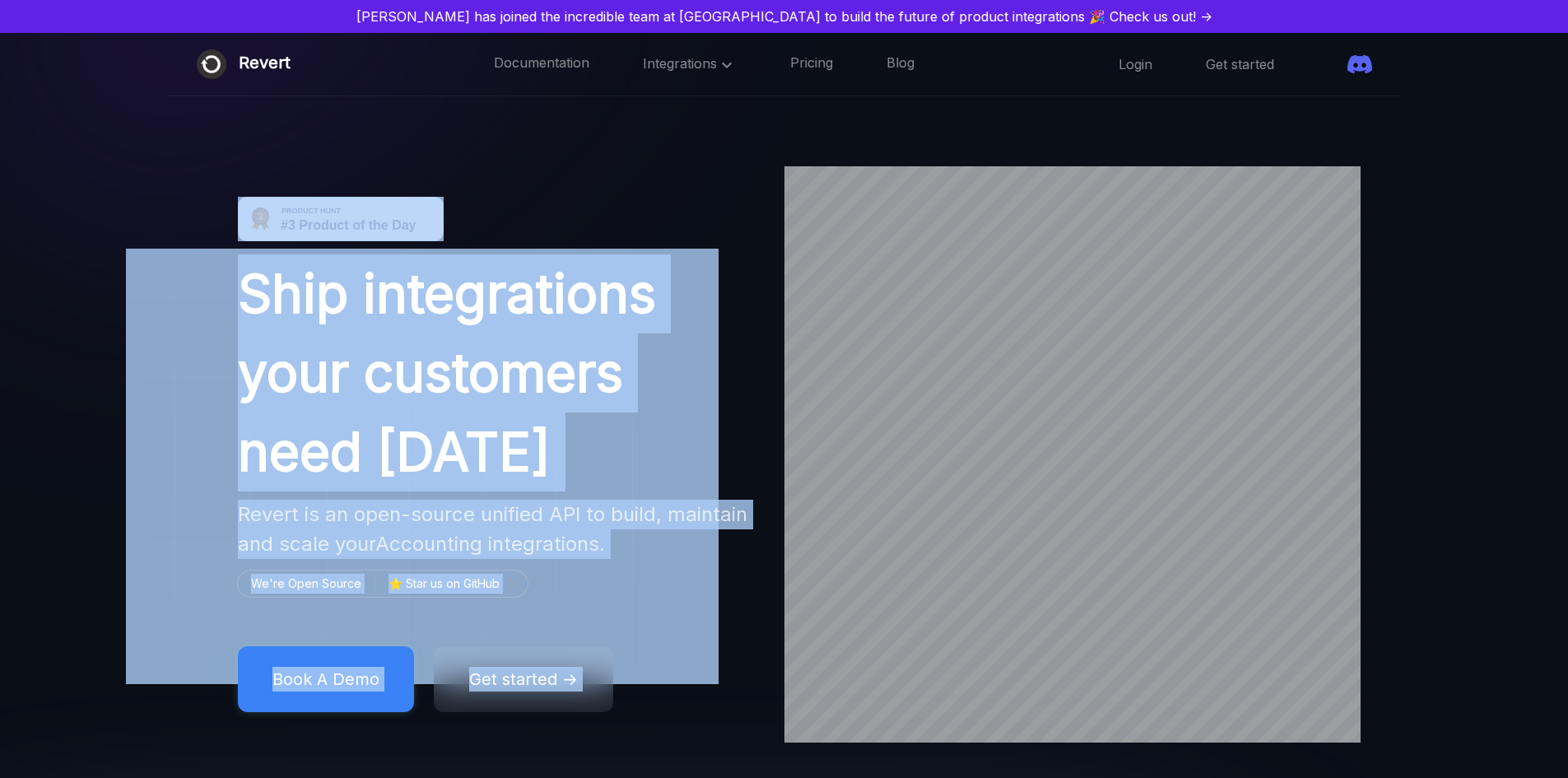
drag, startPoint x: 1157, startPoint y: 260, endPoint x: 975, endPoint y: 336, distance: 197.2
click at [975, 336] on div "Ship integrations your customers need [DATE] Revert is an open-source unified A…" at bounding box center [784, 454] width 1568 height 576
click at [582, 291] on h1 "Ship integrations your customers need [DATE]" at bounding box center [496, 373] width 517 height 237
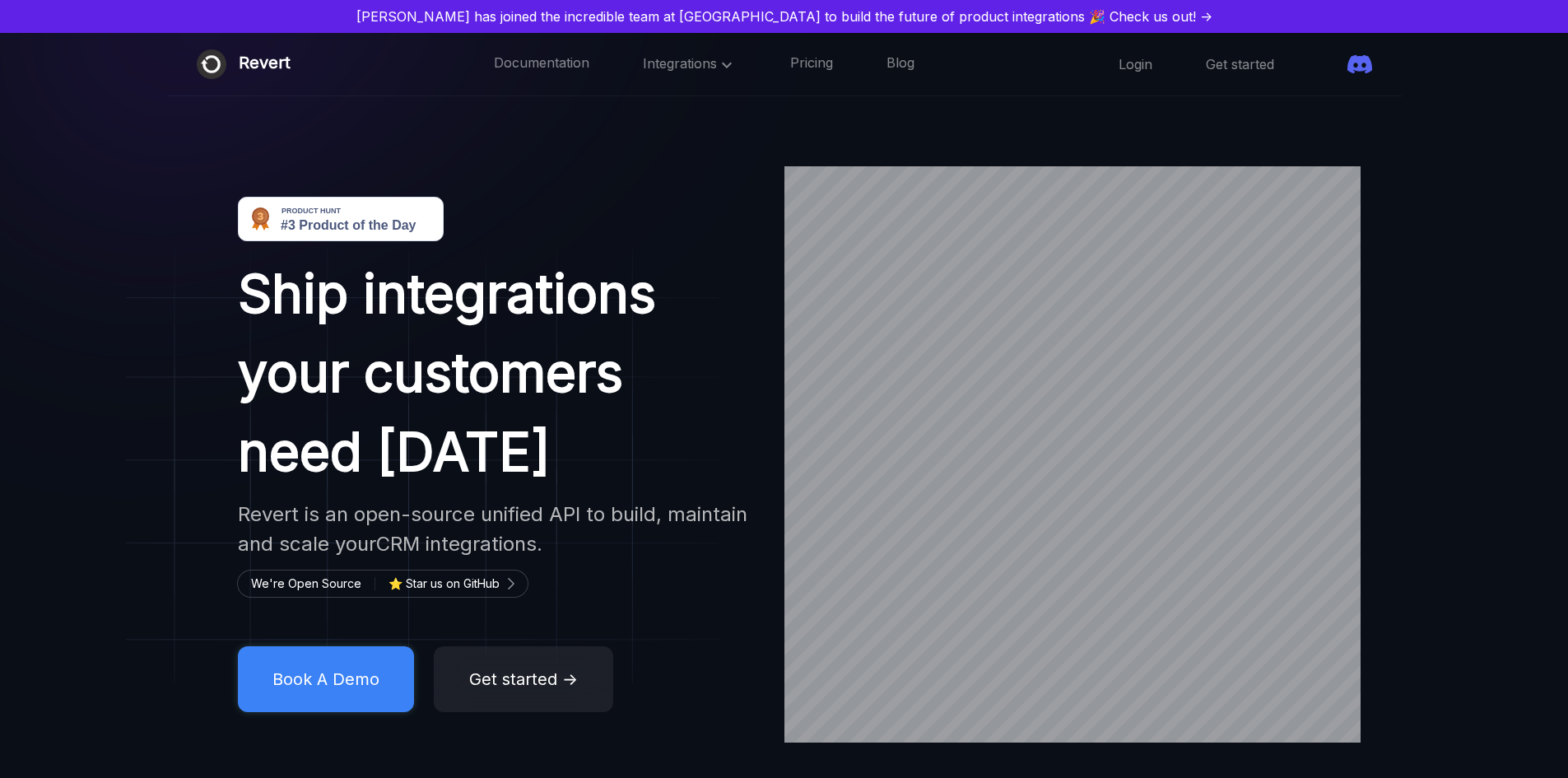
click at [484, 312] on h1 "Ship integrations your customers need [DATE]" at bounding box center [496, 373] width 517 height 237
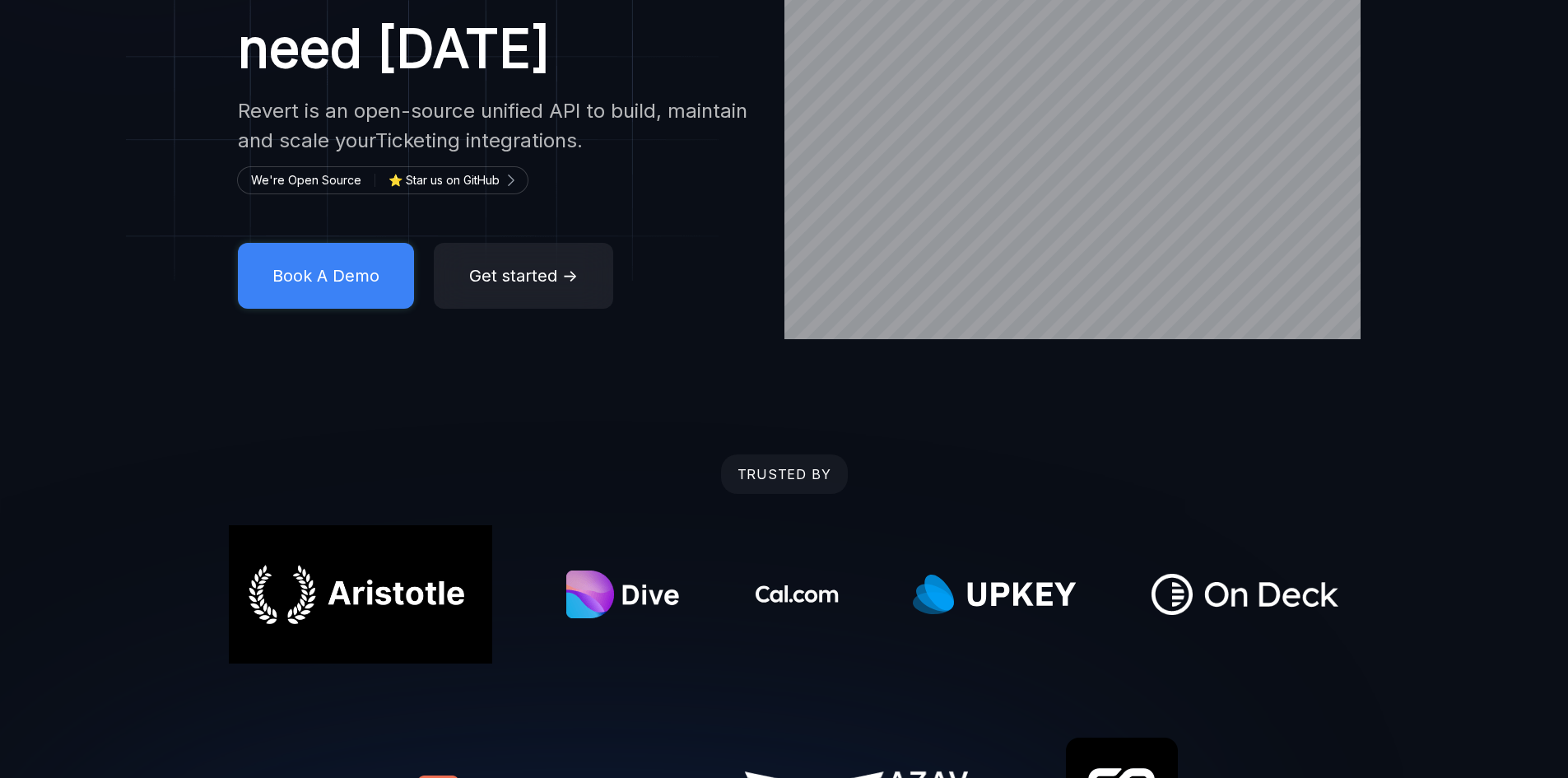
scroll to position [576, 0]
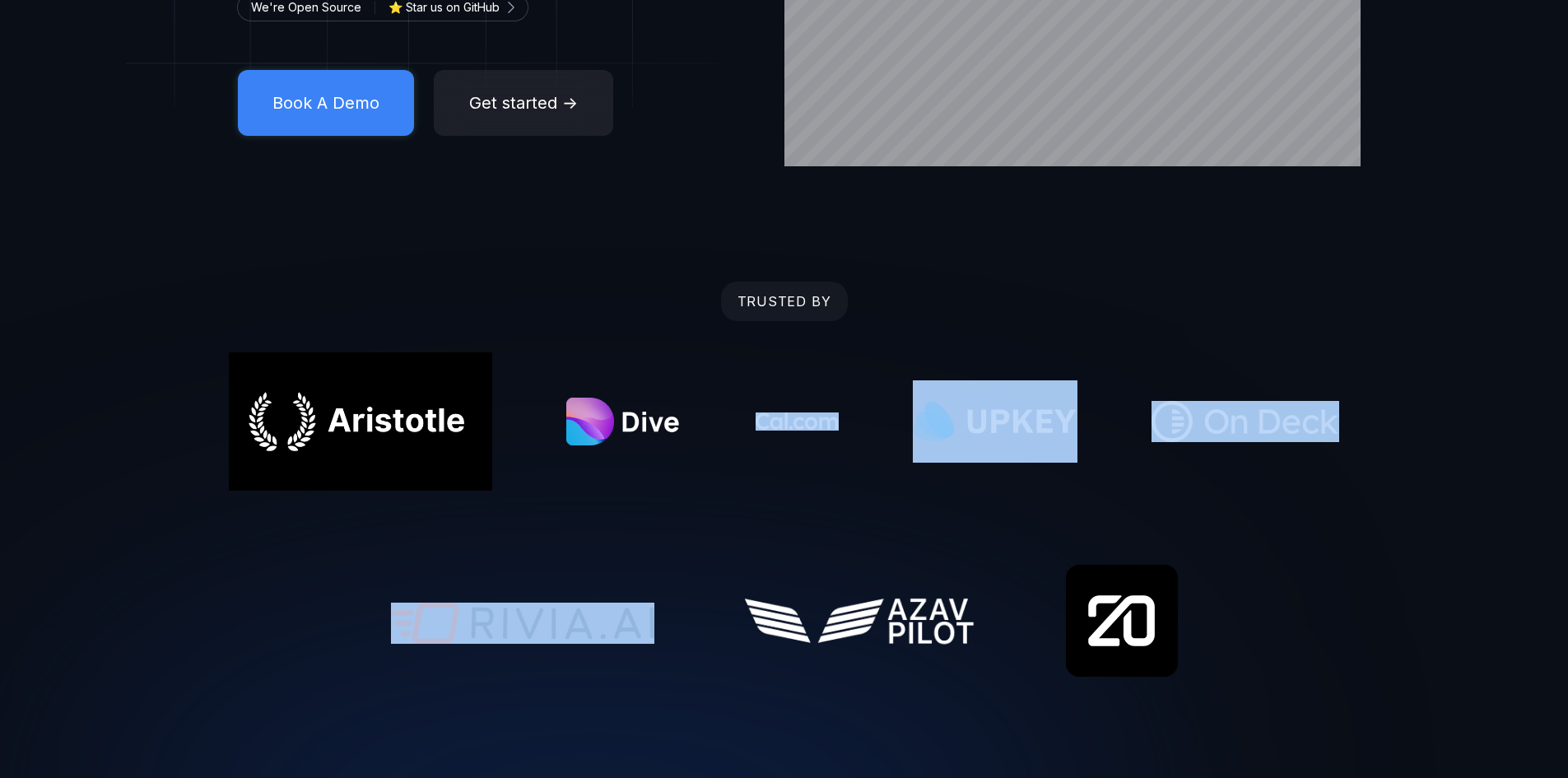
drag, startPoint x: 654, startPoint y: 286, endPoint x: 1274, endPoint y: 319, distance: 620.9
click at [1500, 413] on div "TRUSTED BY" at bounding box center [784, 481] width 1568 height 400
click at [1202, 304] on div "TRUSTED BY" at bounding box center [784, 481] width 1568 height 400
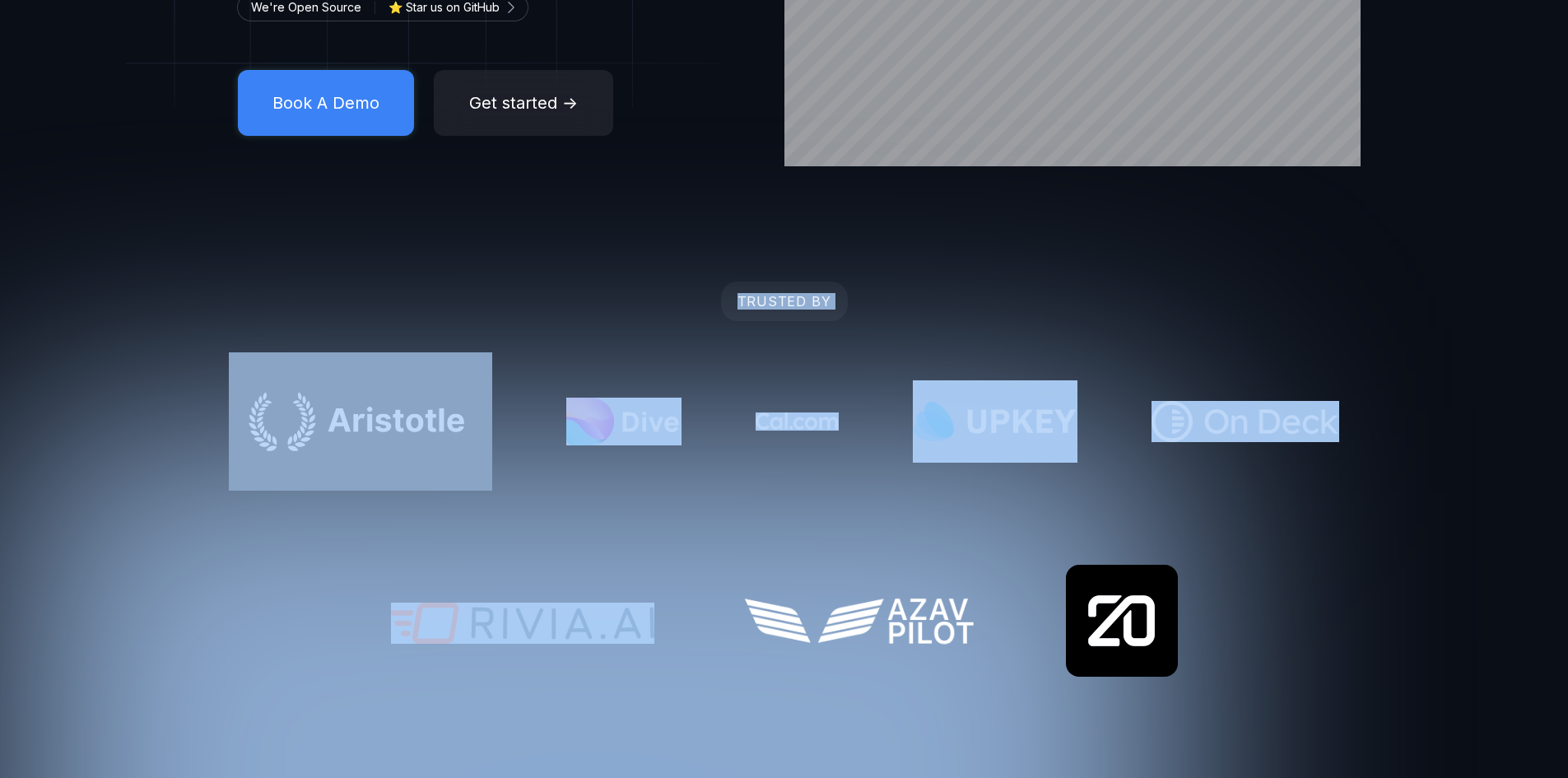
drag, startPoint x: 1563, startPoint y: 485, endPoint x: 1430, endPoint y: 422, distance: 147.2
click at [1430, 422] on div "TRUSTED BY" at bounding box center [784, 481] width 1568 height 400
click at [1152, 312] on div "TRUSTED BY" at bounding box center [784, 481] width 1568 height 400
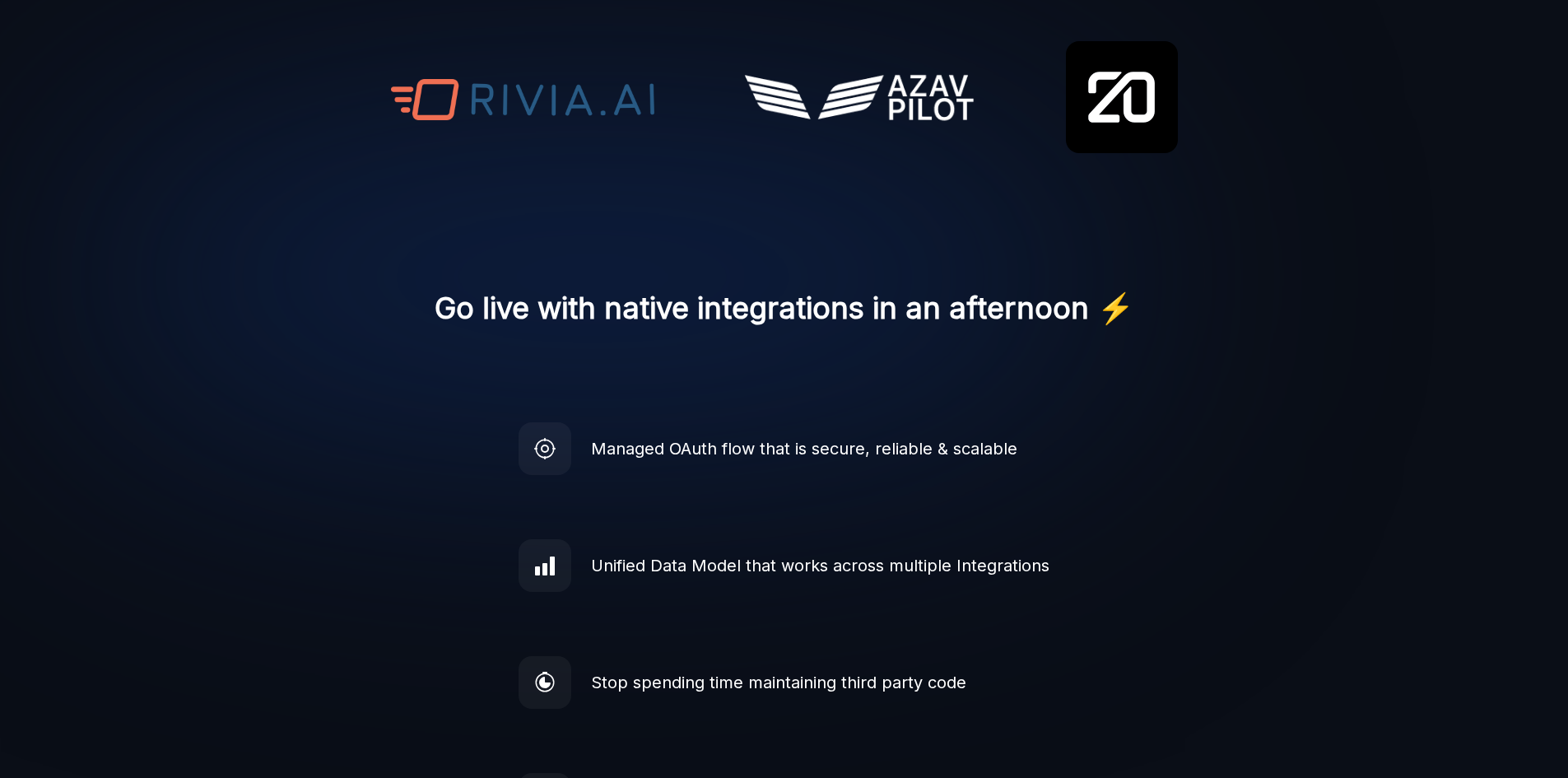
scroll to position [1152, 0]
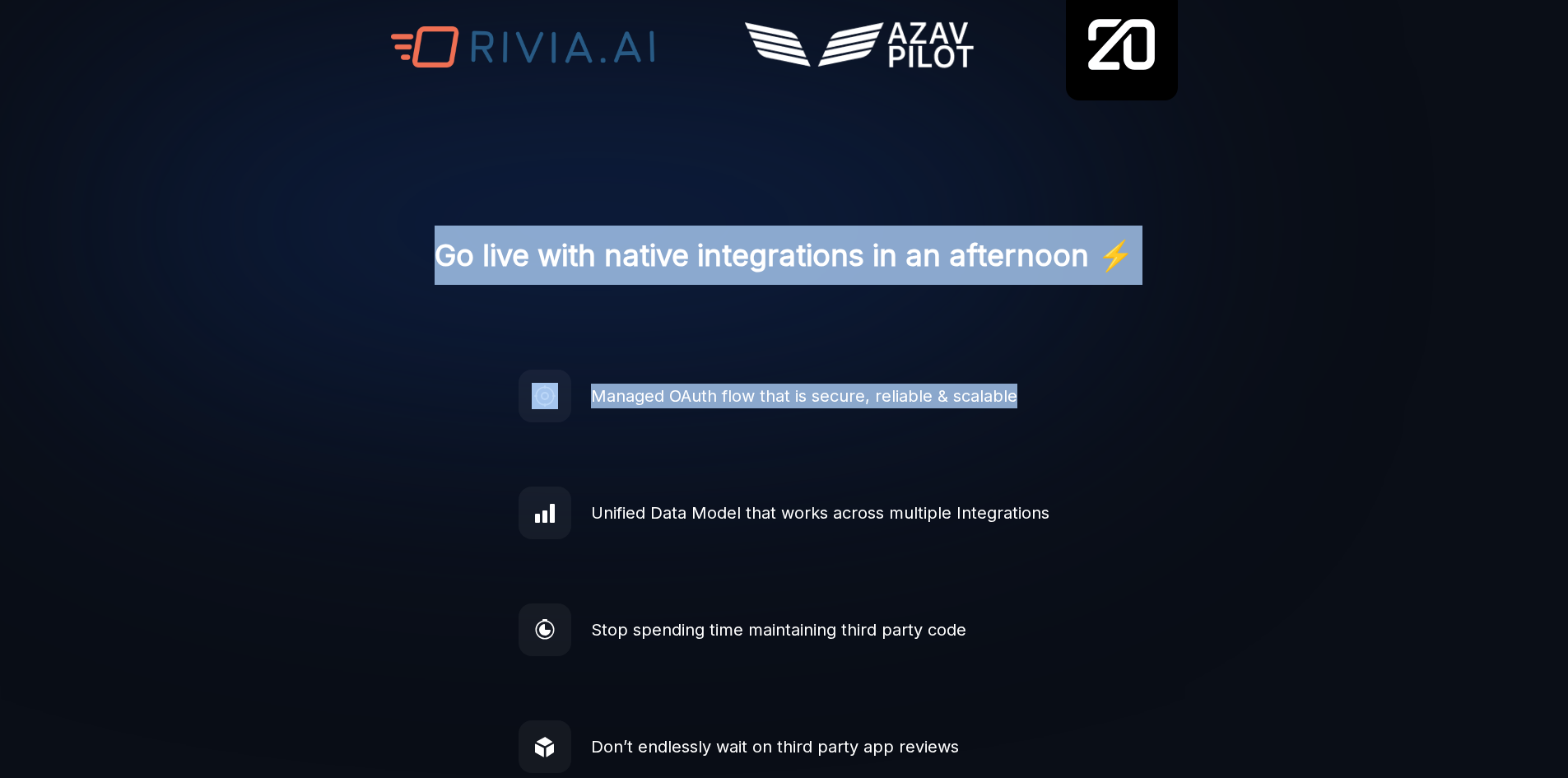
drag, startPoint x: 416, startPoint y: 254, endPoint x: 1046, endPoint y: 394, distance: 645.4
click at [1060, 394] on img at bounding box center [592, 224] width 1185 height 783
click at [1055, 392] on img at bounding box center [592, 224] width 1185 height 783
click at [1047, 406] on img at bounding box center [592, 224] width 1185 height 783
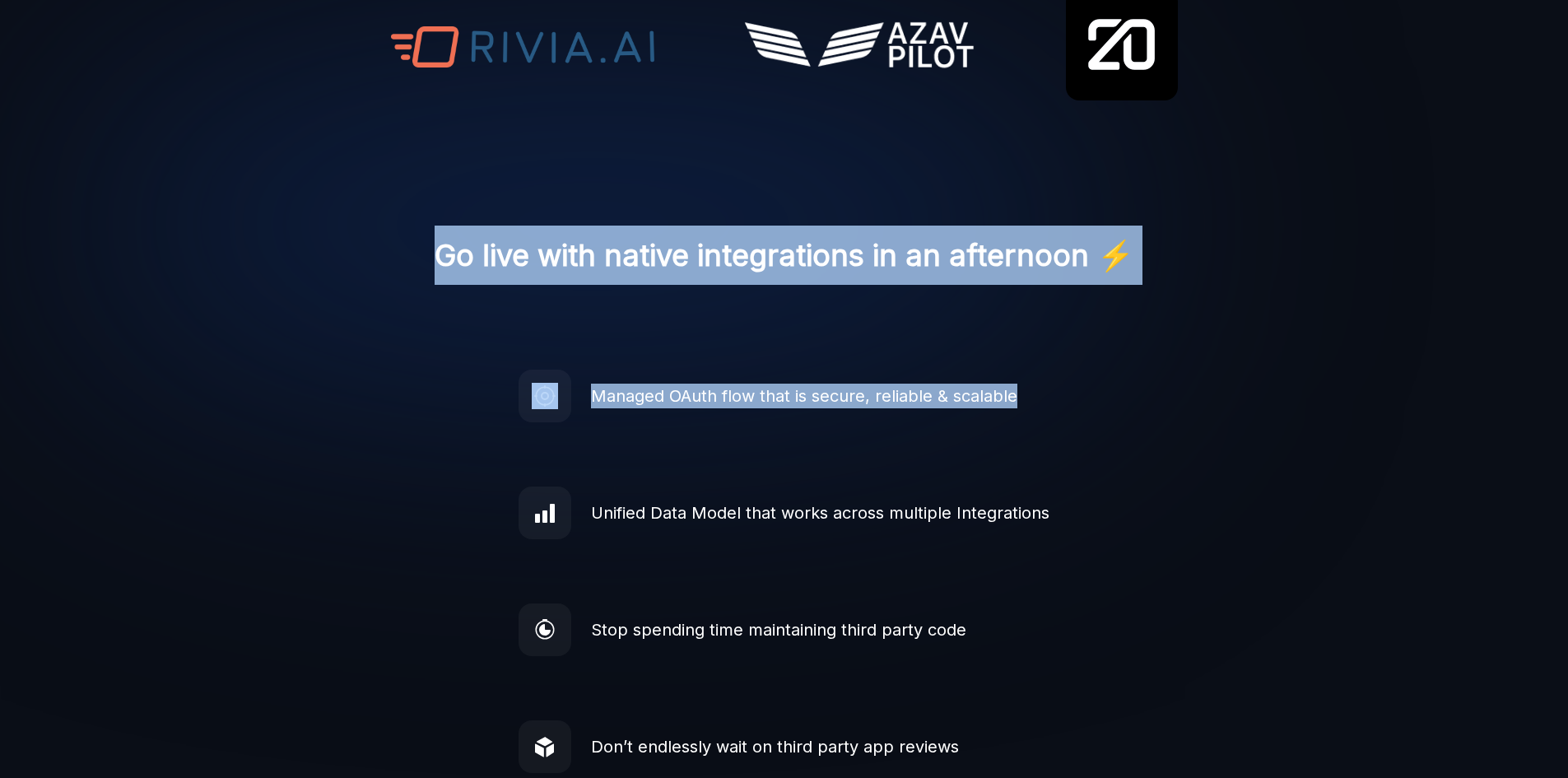
click at [465, 268] on h2 "Go live with native integrations in an afternoon ⚡️" at bounding box center [784, 255] width 700 height 59
drag, startPoint x: 445, startPoint y: 253, endPoint x: 1021, endPoint y: 392, distance: 592.5
click at [1100, 383] on img at bounding box center [592, 224] width 1185 height 783
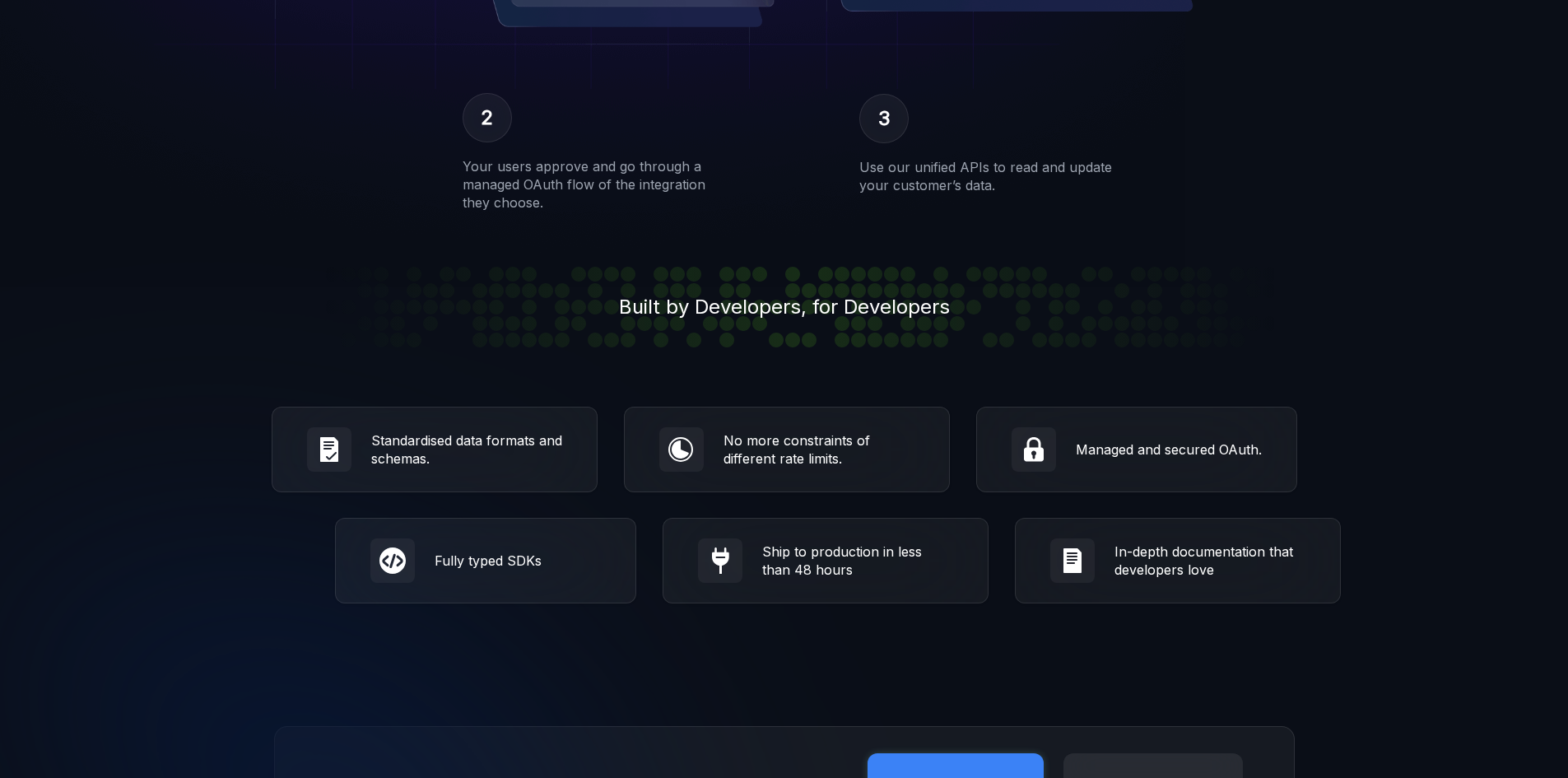
scroll to position [2716, 0]
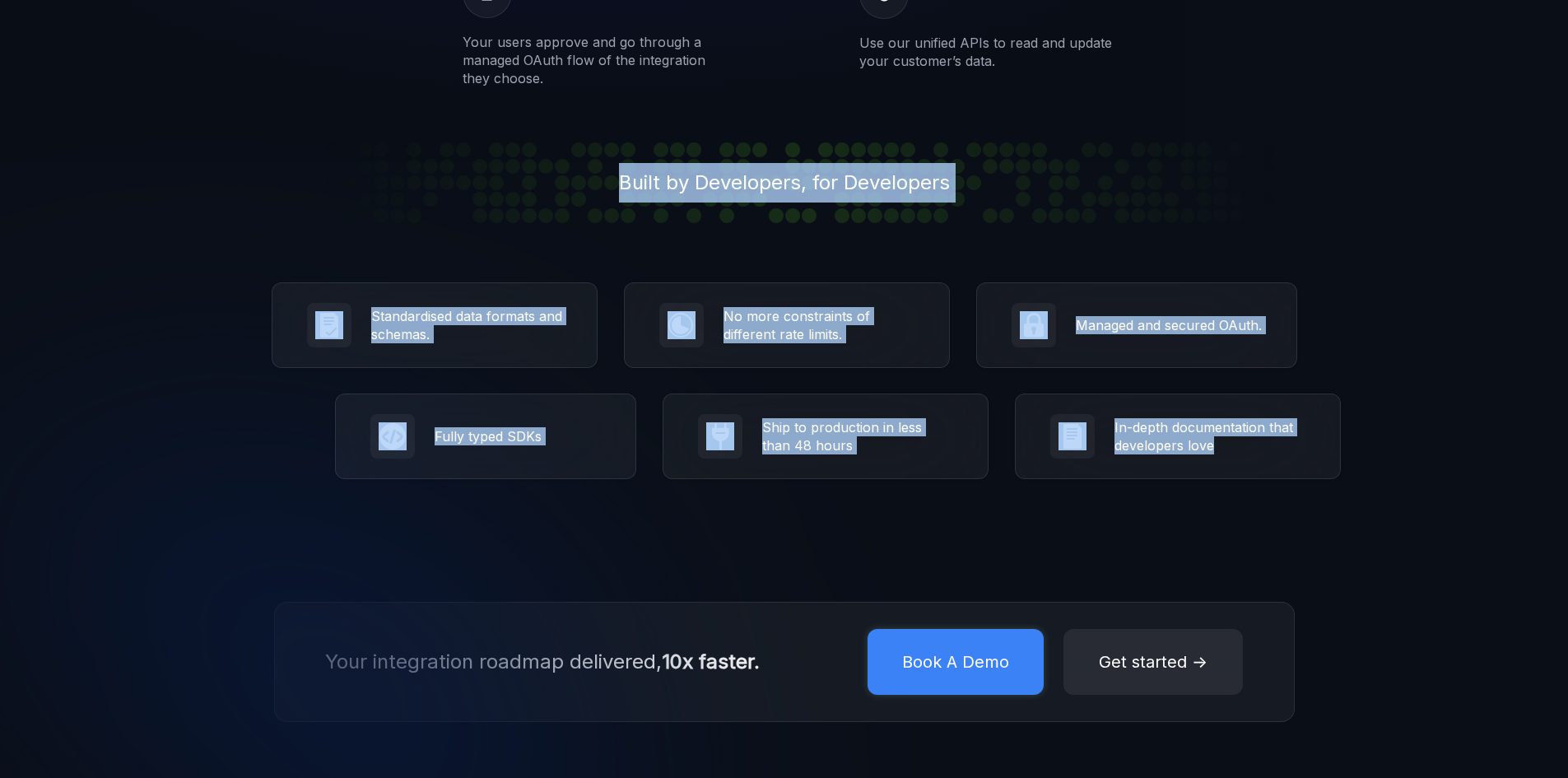
drag, startPoint x: 625, startPoint y: 173, endPoint x: 1386, endPoint y: 476, distance: 819.1
click at [1382, 477] on div "Fully typed SDKs Ship to production in less than 48 hours In-depth documentatio…" at bounding box center [836, 436] width 1460 height 86
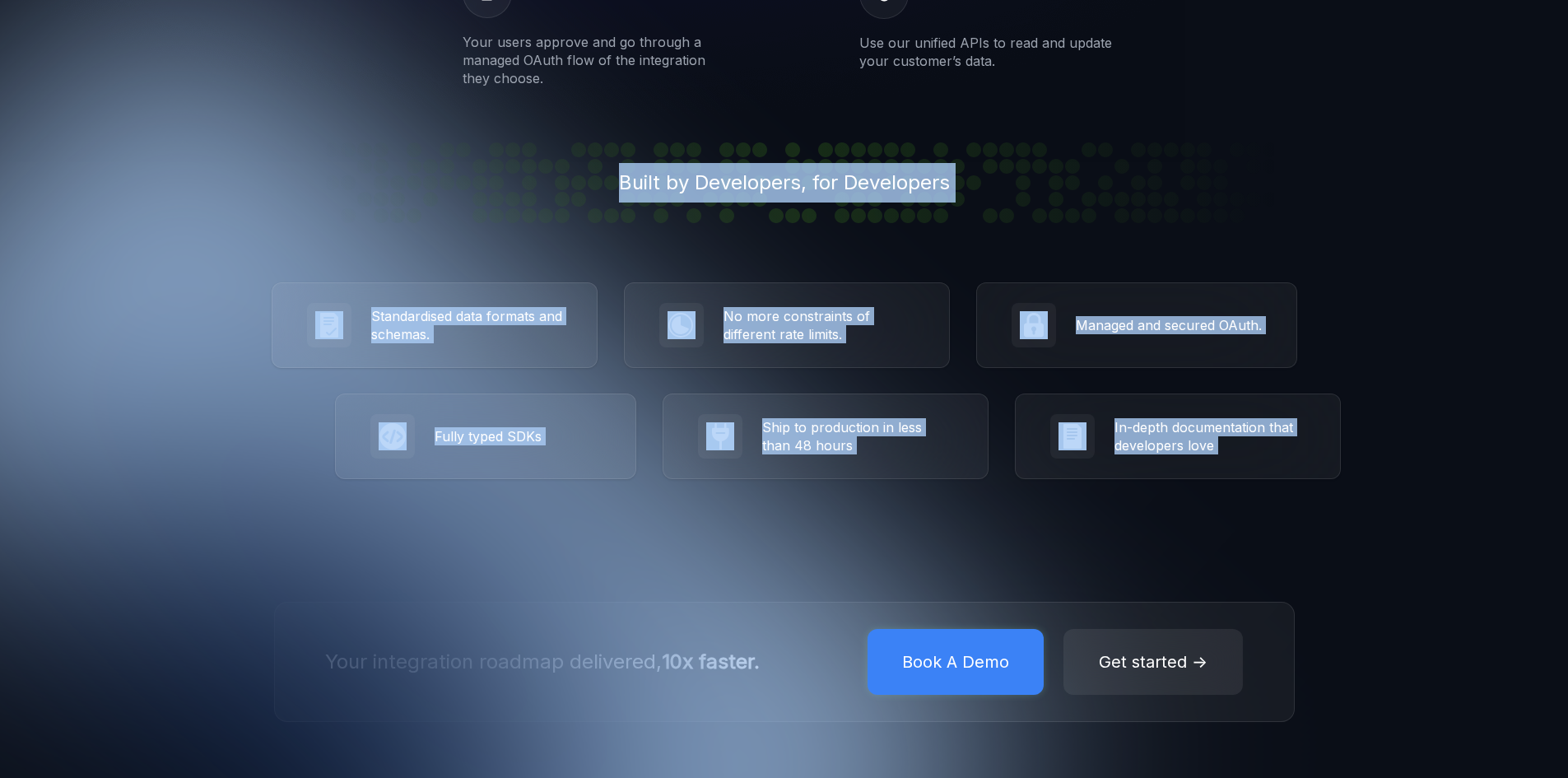
drag, startPoint x: 1380, startPoint y: 477, endPoint x: 581, endPoint y: 183, distance: 851.4
click at [581, 183] on div "Built by Developers, for Developers" at bounding box center [784, 182] width 986 height 81
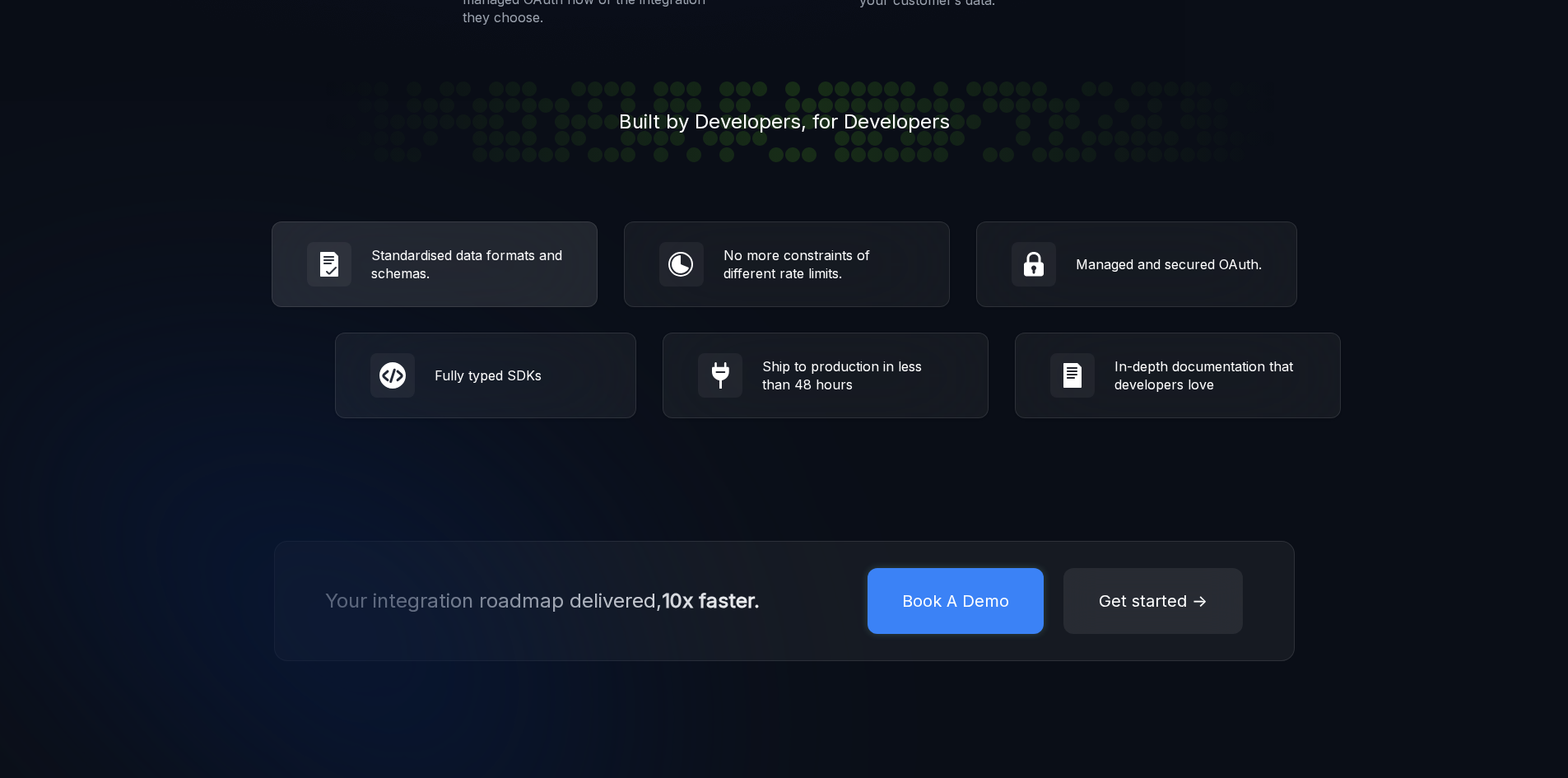
scroll to position [2881, 0]
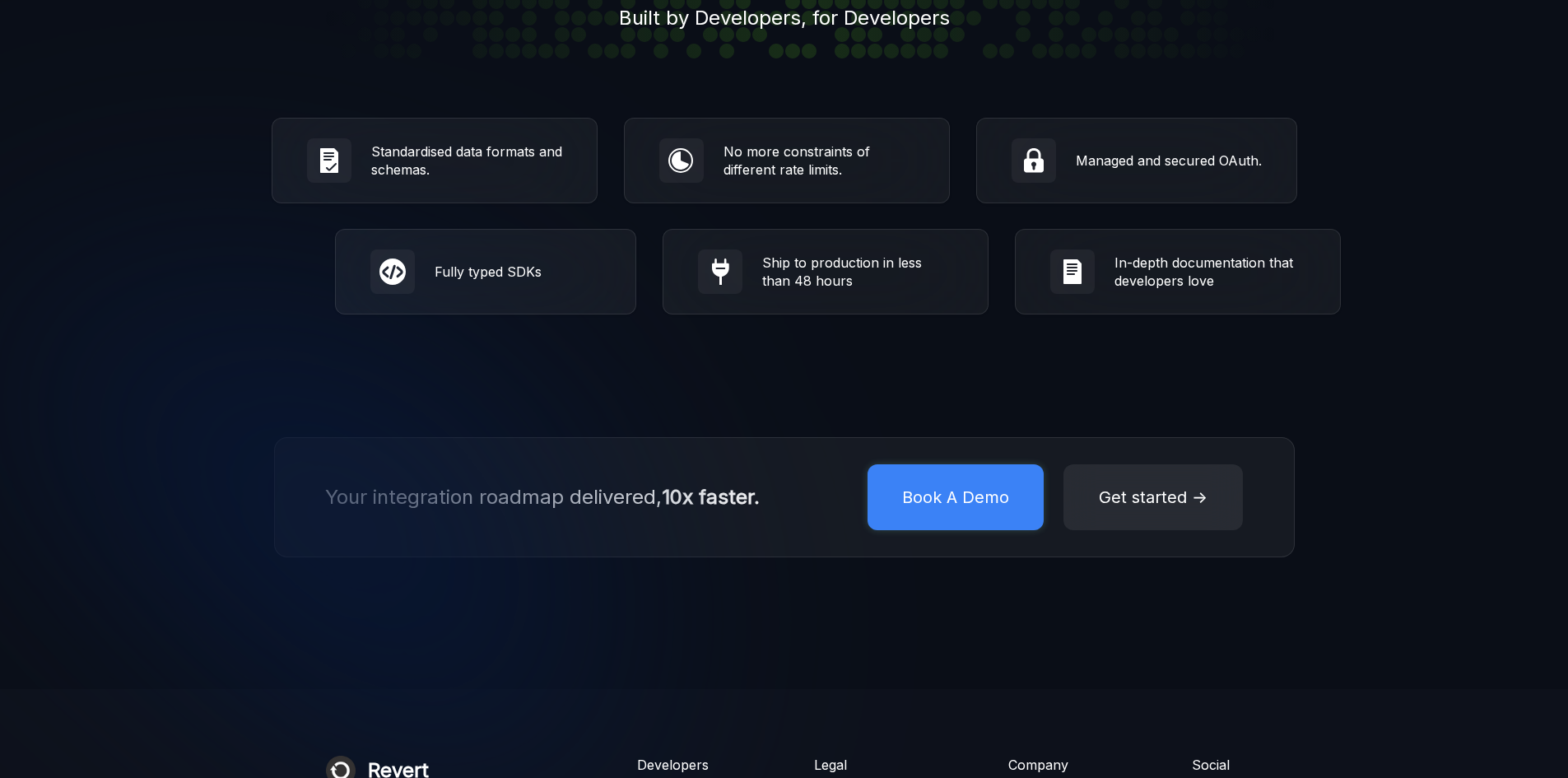
drag, startPoint x: 1386, startPoint y: 379, endPoint x: 1399, endPoint y: 384, distance: 13.9
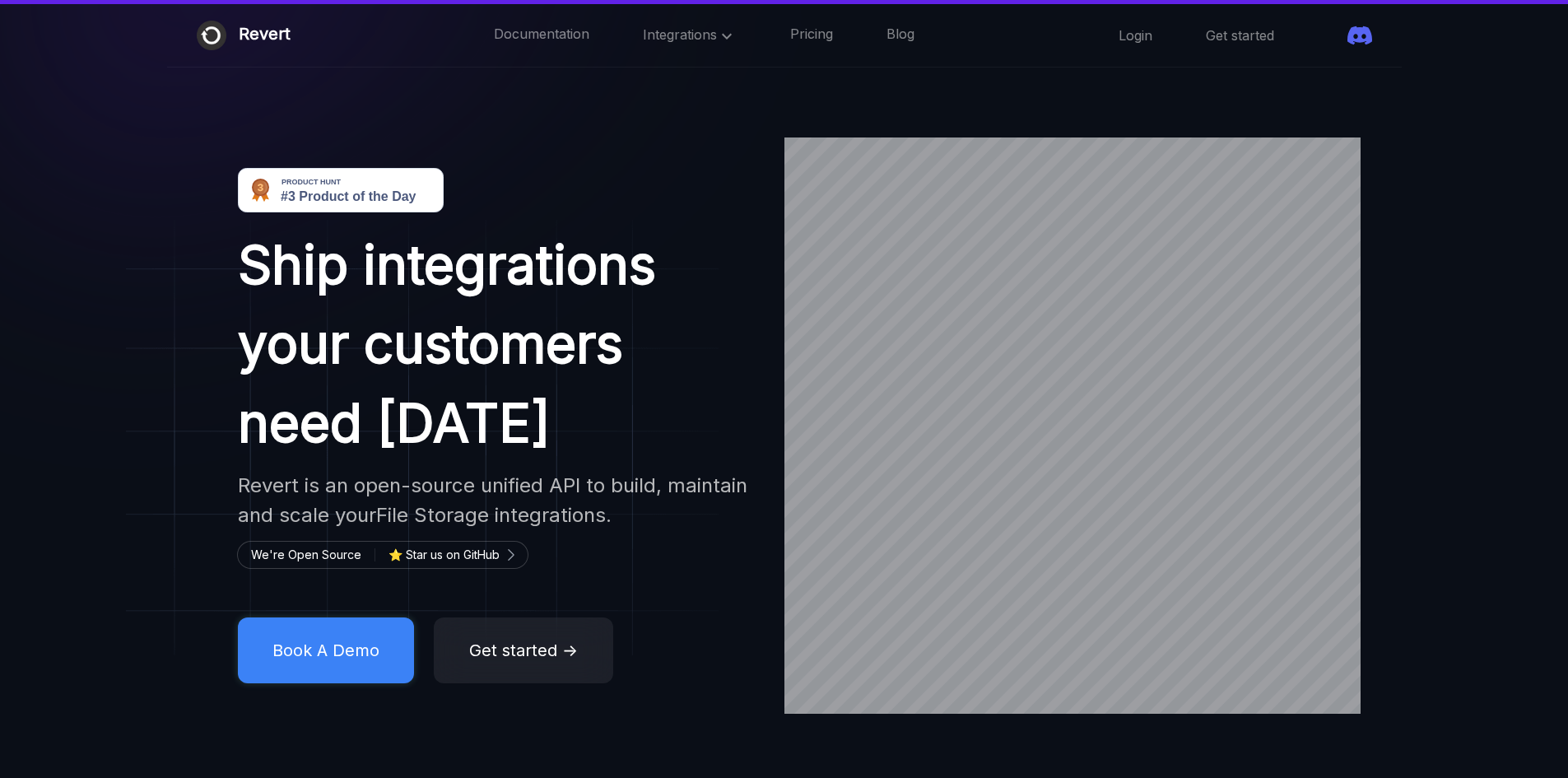
scroll to position [0, 0]
